Goal: Obtain resource: Download file/media

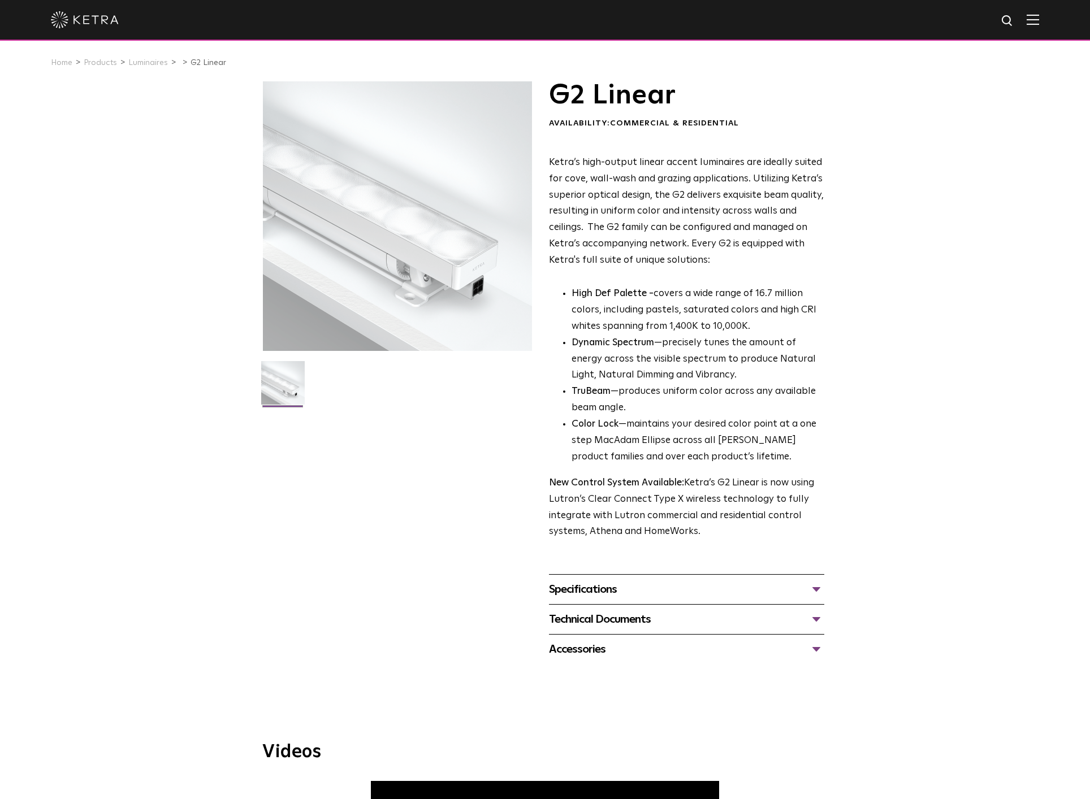
scroll to position [1, 0]
click at [809, 580] on div "Specifications" at bounding box center [686, 589] width 275 height 18
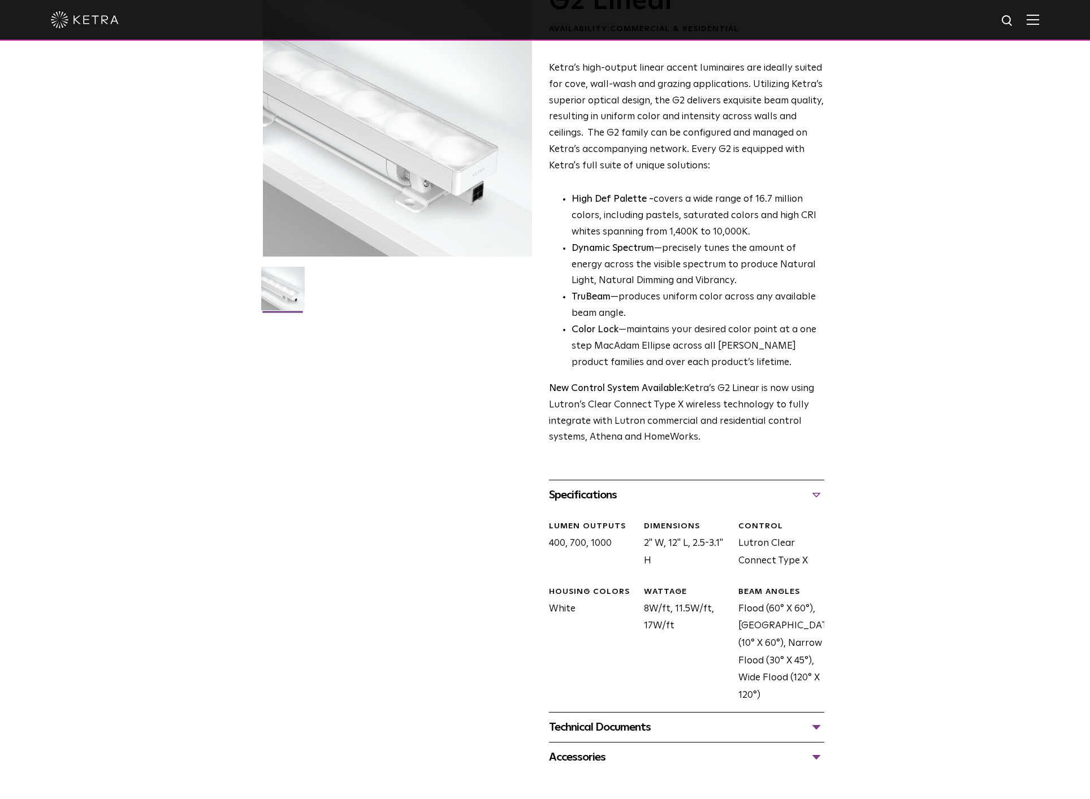
scroll to position [162, 0]
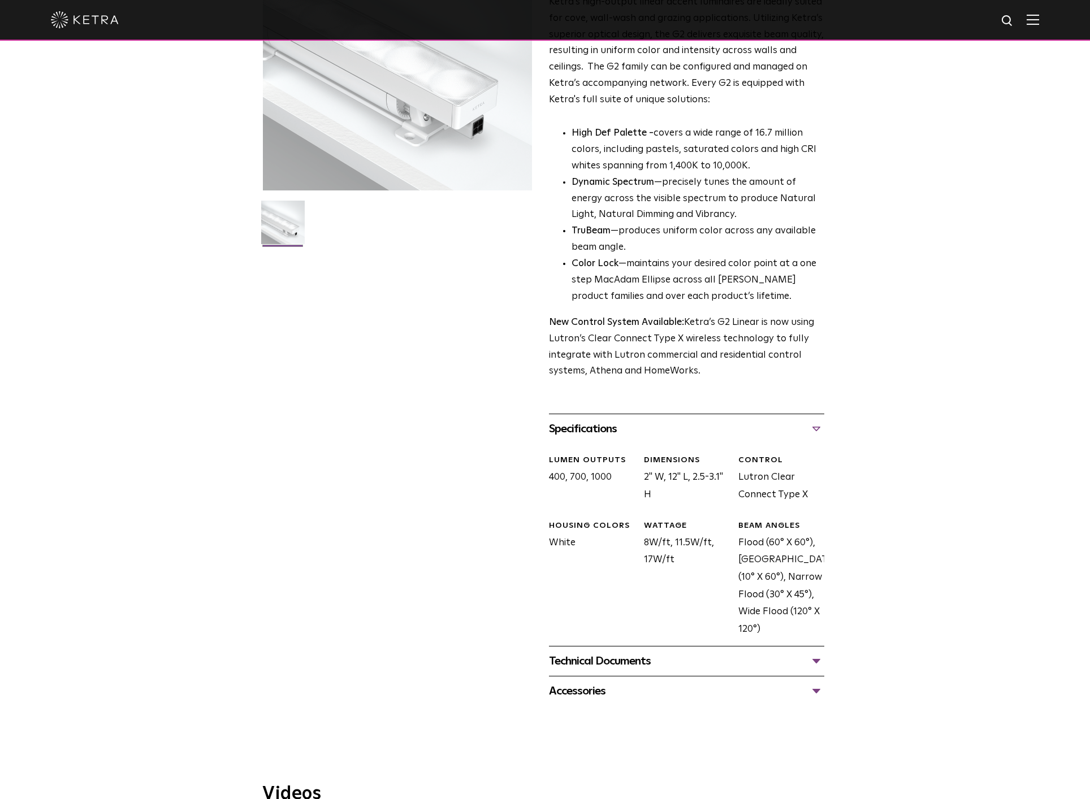
click at [758, 652] on div "Technical Documents" at bounding box center [686, 661] width 275 height 18
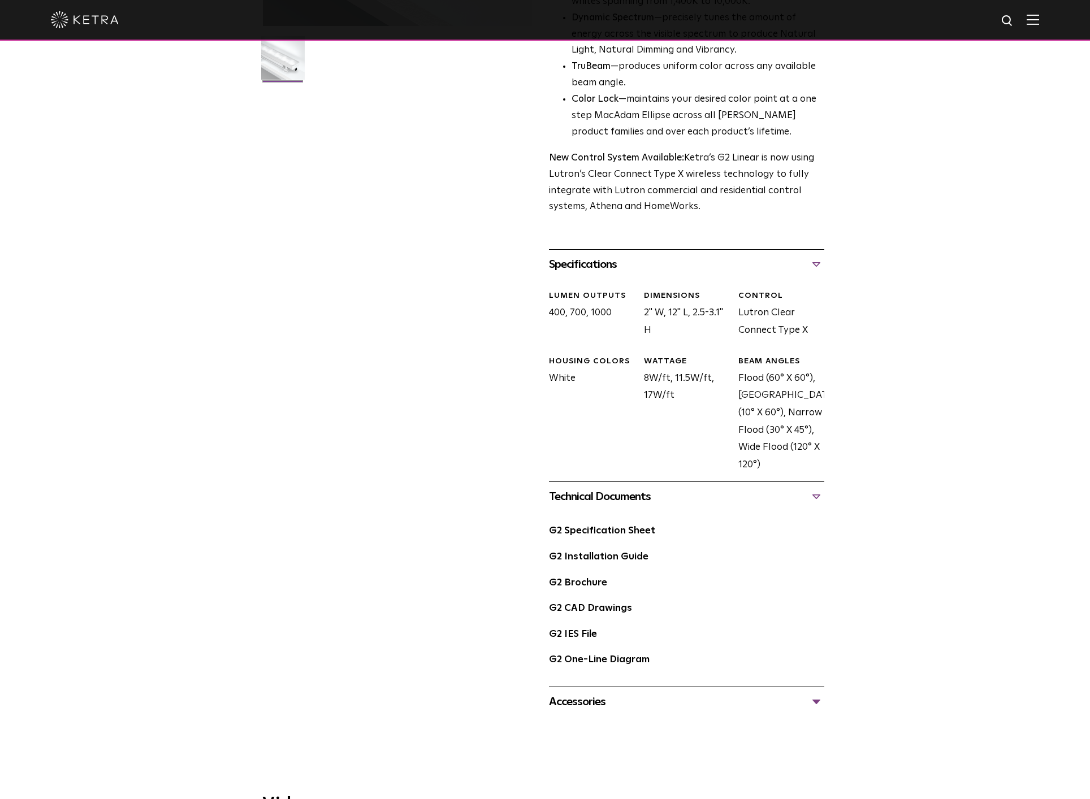
scroll to position [326, 0]
click at [628, 527] on link "G2 Specification Sheet" at bounding box center [602, 532] width 106 height 10
click at [602, 549] on div "G2 Installation Guide" at bounding box center [686, 562] width 275 height 26
click at [600, 553] on link "G2 Installation Guide" at bounding box center [598, 558] width 99 height 10
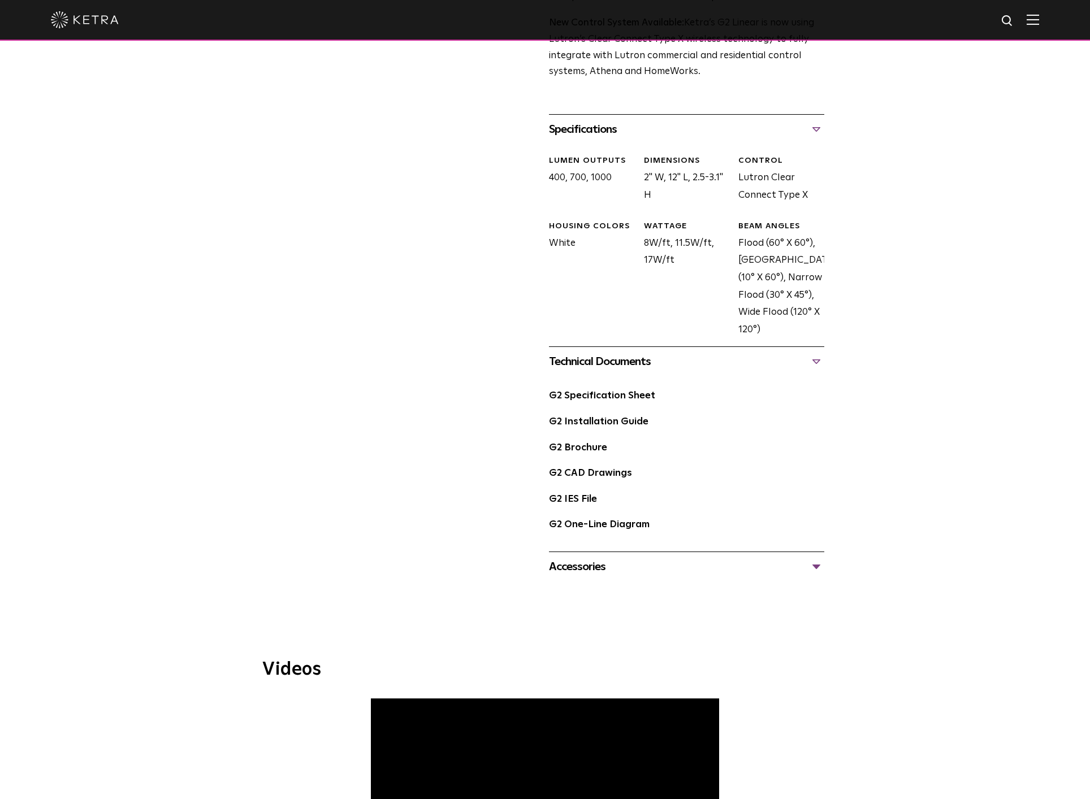
scroll to position [630, 0]
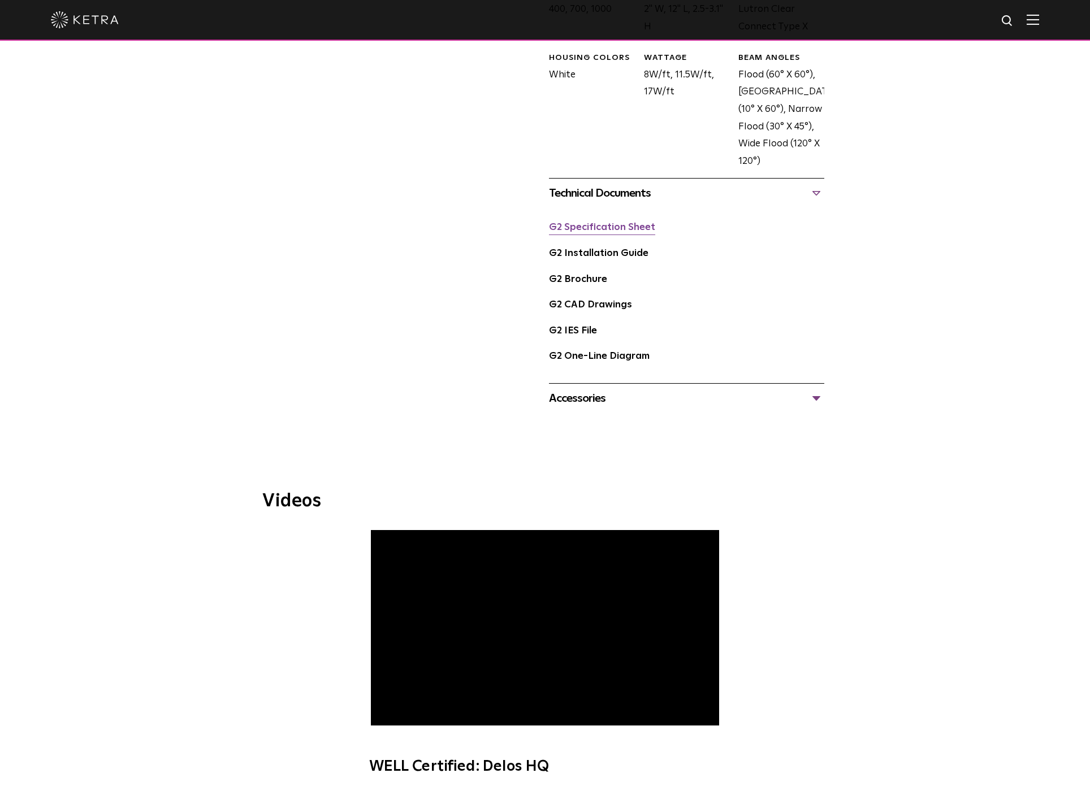
click at [630, 223] on link "G2 Specification Sheet" at bounding box center [602, 228] width 106 height 10
